Goal: Task Accomplishment & Management: Manage account settings

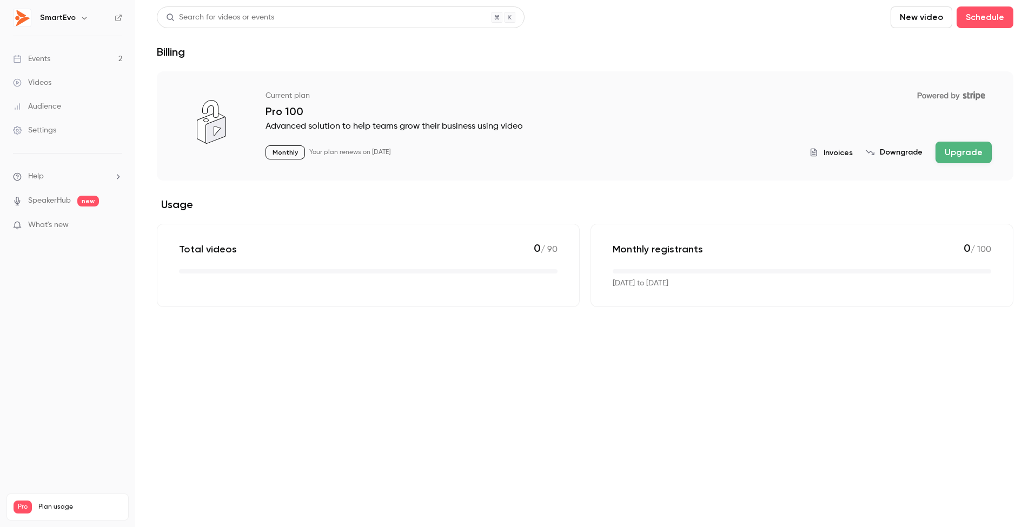
click at [49, 56] on div "Events" at bounding box center [31, 59] width 37 height 11
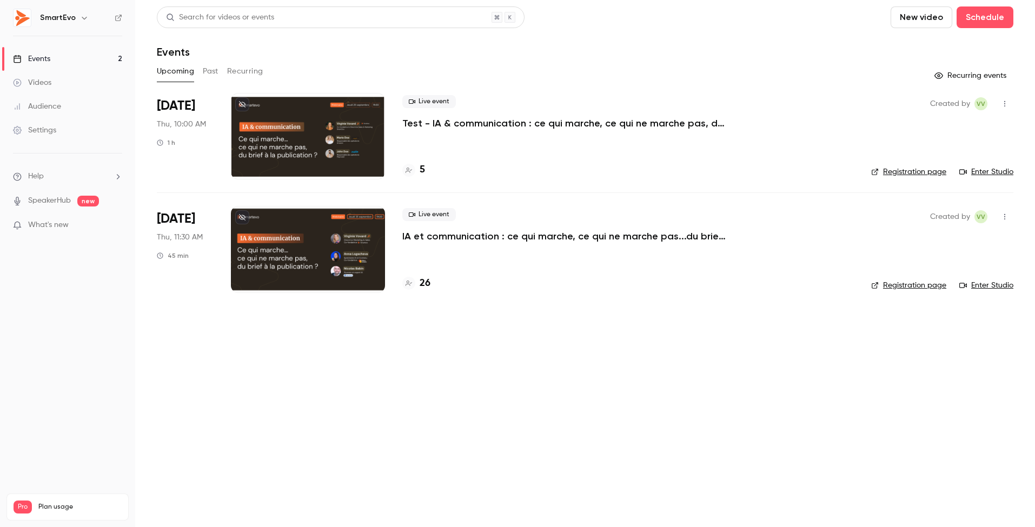
click at [310, 233] on div at bounding box center [308, 249] width 154 height 87
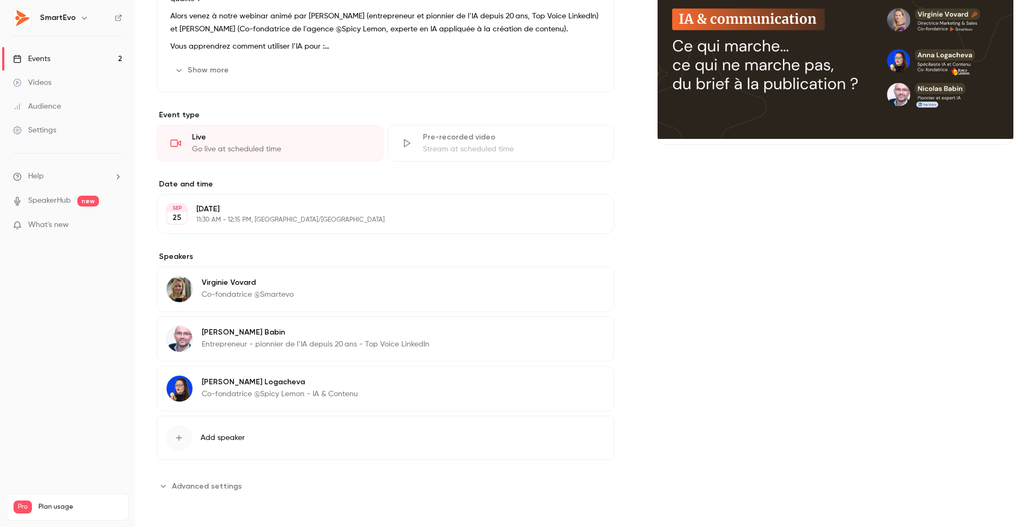
click at [169, 485] on button "Advanced settings" at bounding box center [202, 486] width 91 height 17
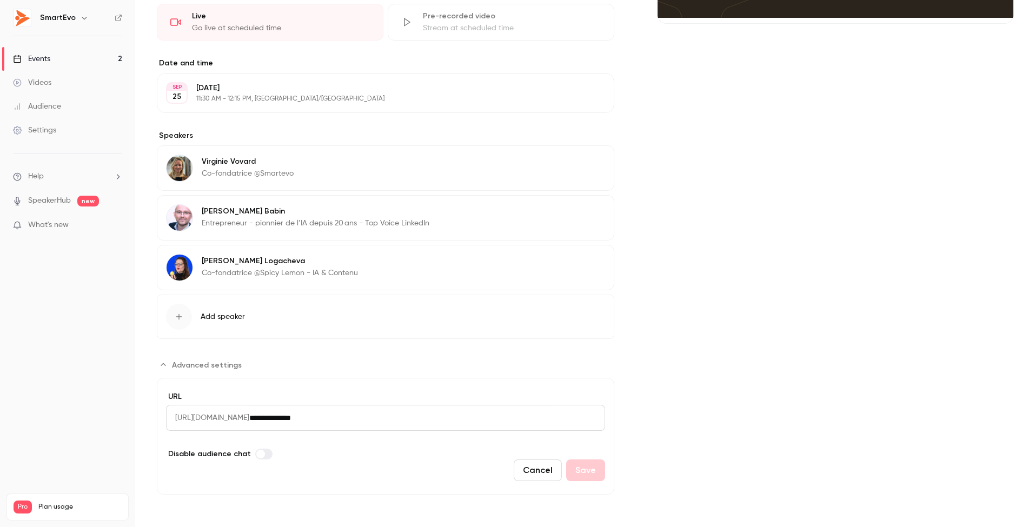
scroll to position [287, 0]
click at [231, 420] on span "[URL][DOMAIN_NAME]" at bounding box center [207, 418] width 83 height 26
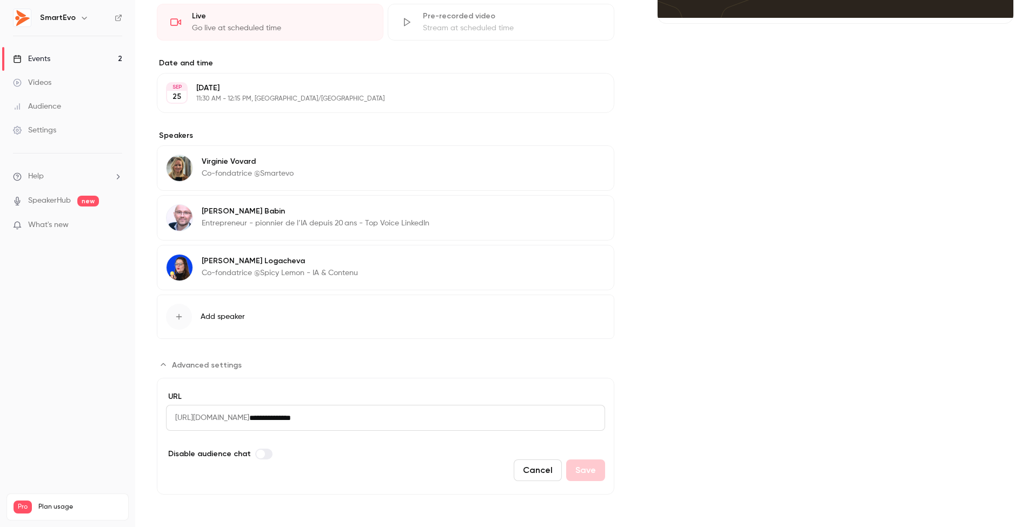
click at [231, 420] on span "[URL][DOMAIN_NAME]" at bounding box center [207, 418] width 83 height 26
drag, startPoint x: 373, startPoint y: 420, endPoint x: 167, endPoint y: 417, distance: 206.1
click at [167, 417] on div "**********" at bounding box center [385, 418] width 439 height 26
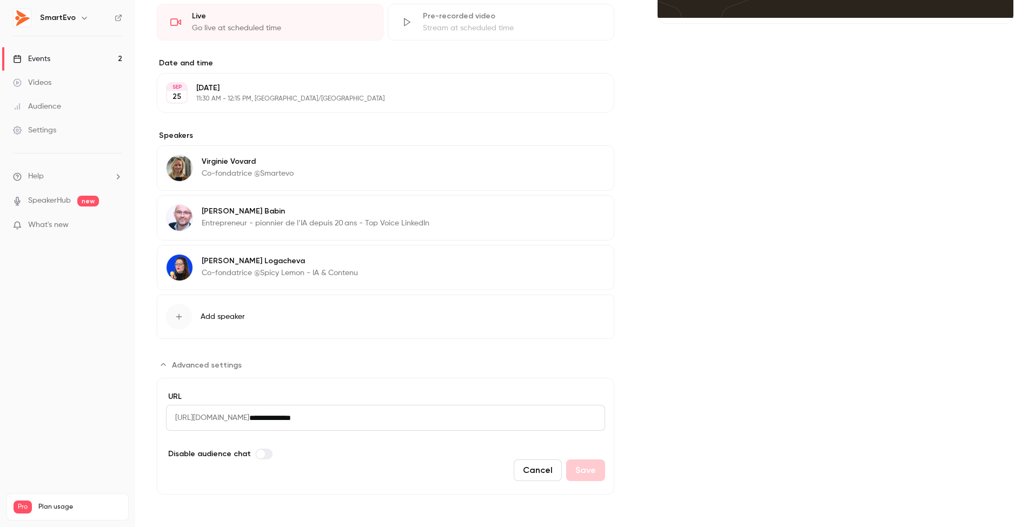
click at [174, 416] on span "[URL][DOMAIN_NAME]" at bounding box center [207, 418] width 83 height 26
drag, startPoint x: 176, startPoint y: 417, endPoint x: 478, endPoint y: 421, distance: 301.8
click at [477, 421] on div "**********" at bounding box center [385, 418] width 439 height 26
copy span "[URL][DOMAIN_NAME]"
